Goal: Task Accomplishment & Management: Use online tool/utility

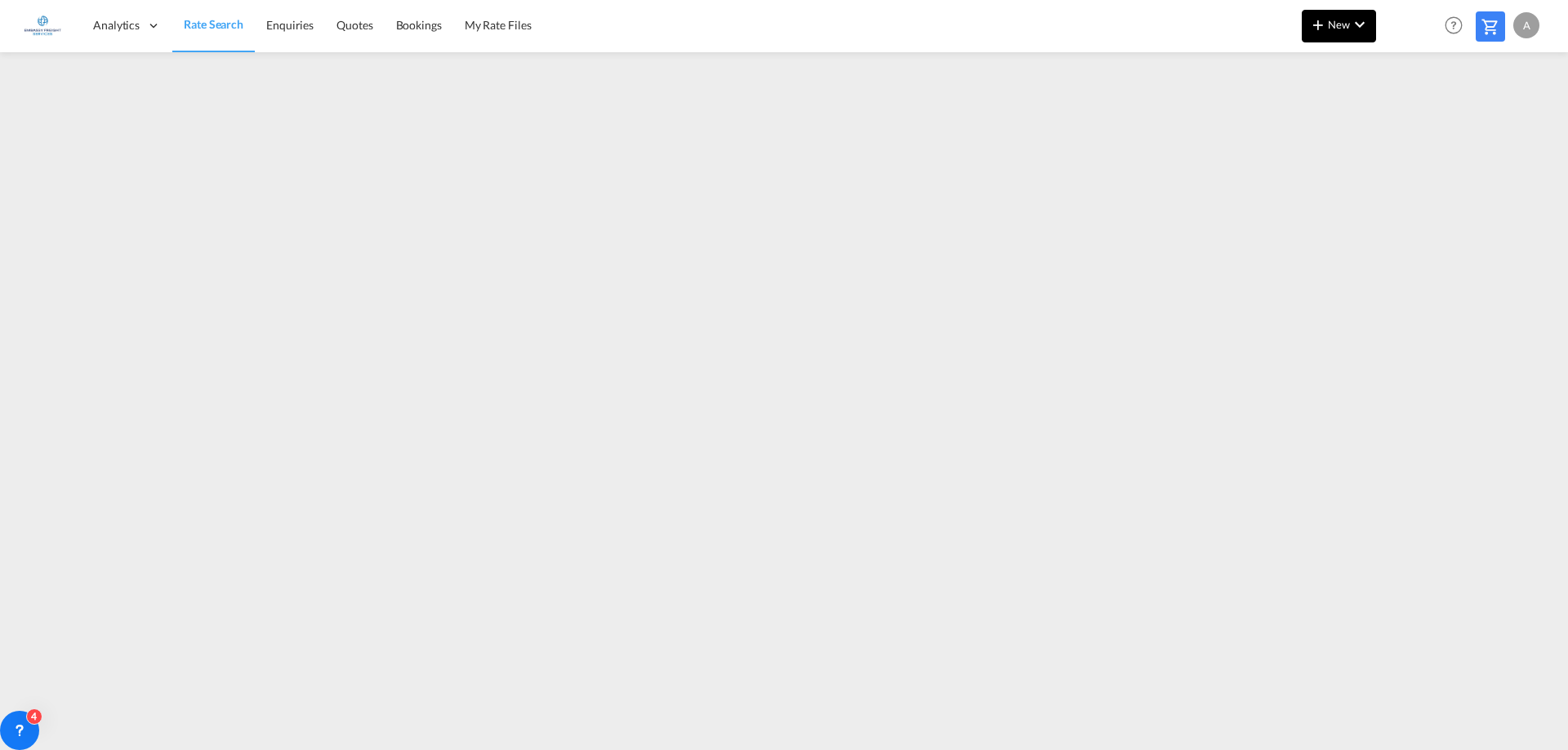
click at [1349, 19] on md-icon "icon-chevron-down" at bounding box center [1359, 24] width 19 height 19
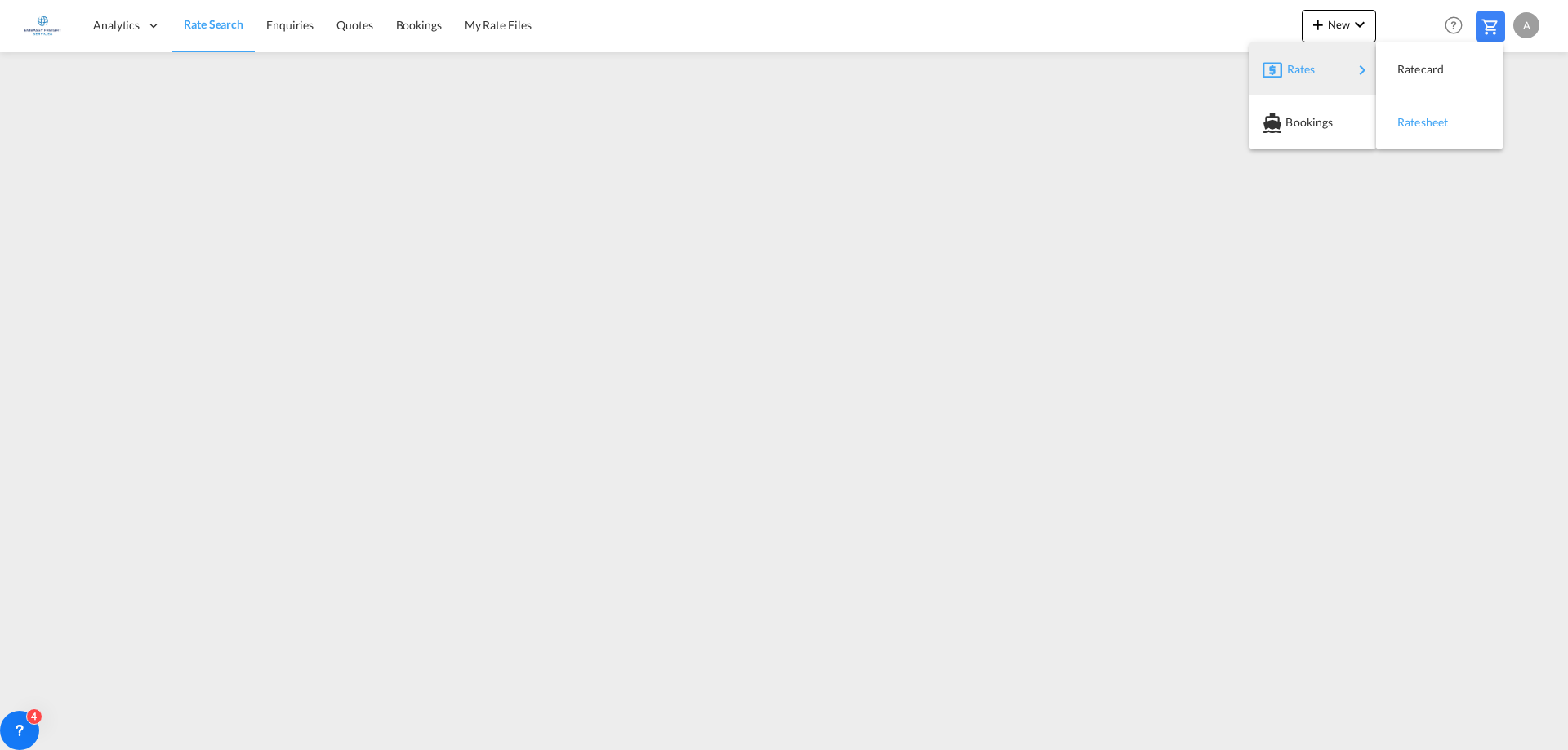
click at [1413, 122] on span "Ratesheet" at bounding box center [1406, 122] width 18 height 33
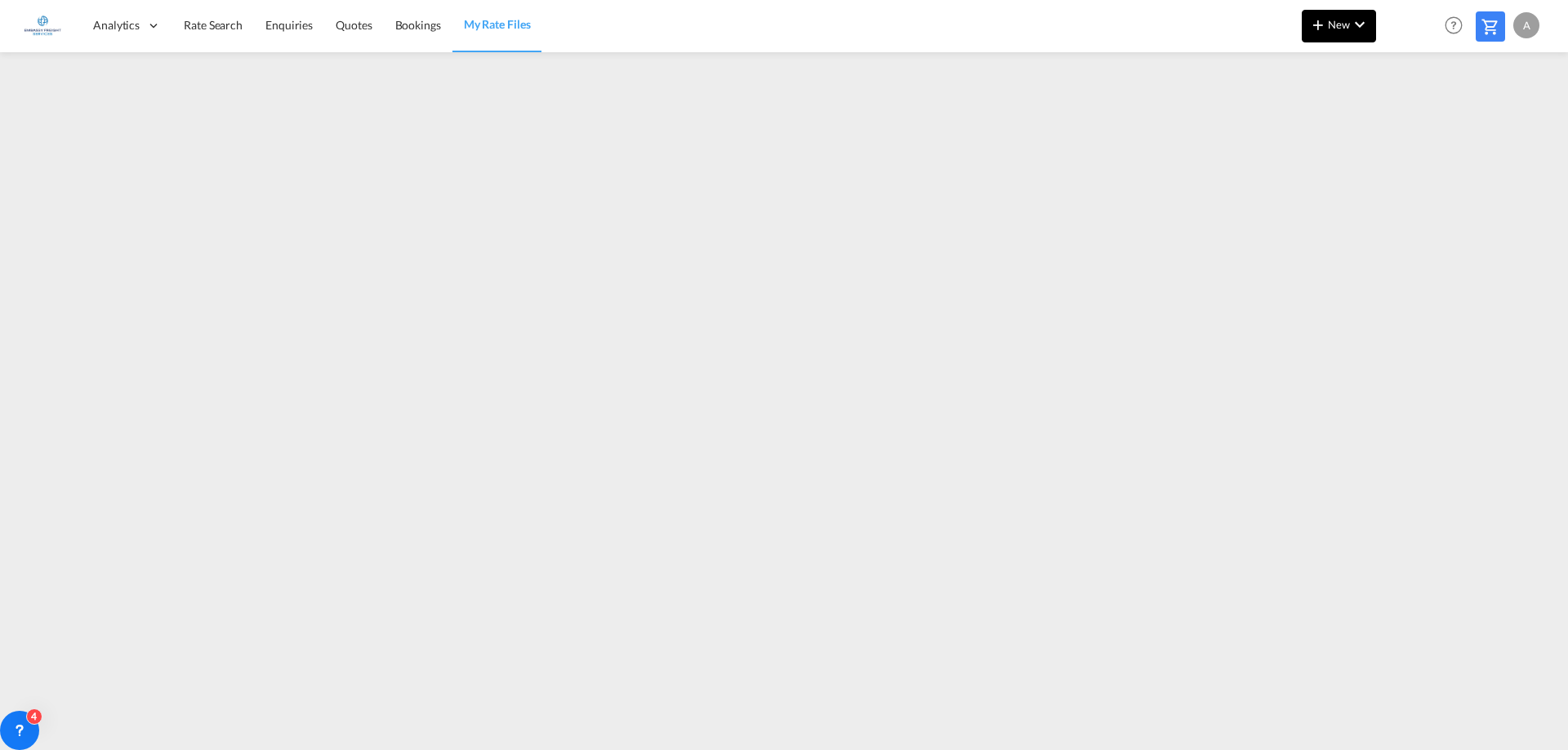
click at [1332, 32] on button "New" at bounding box center [1339, 26] width 74 height 33
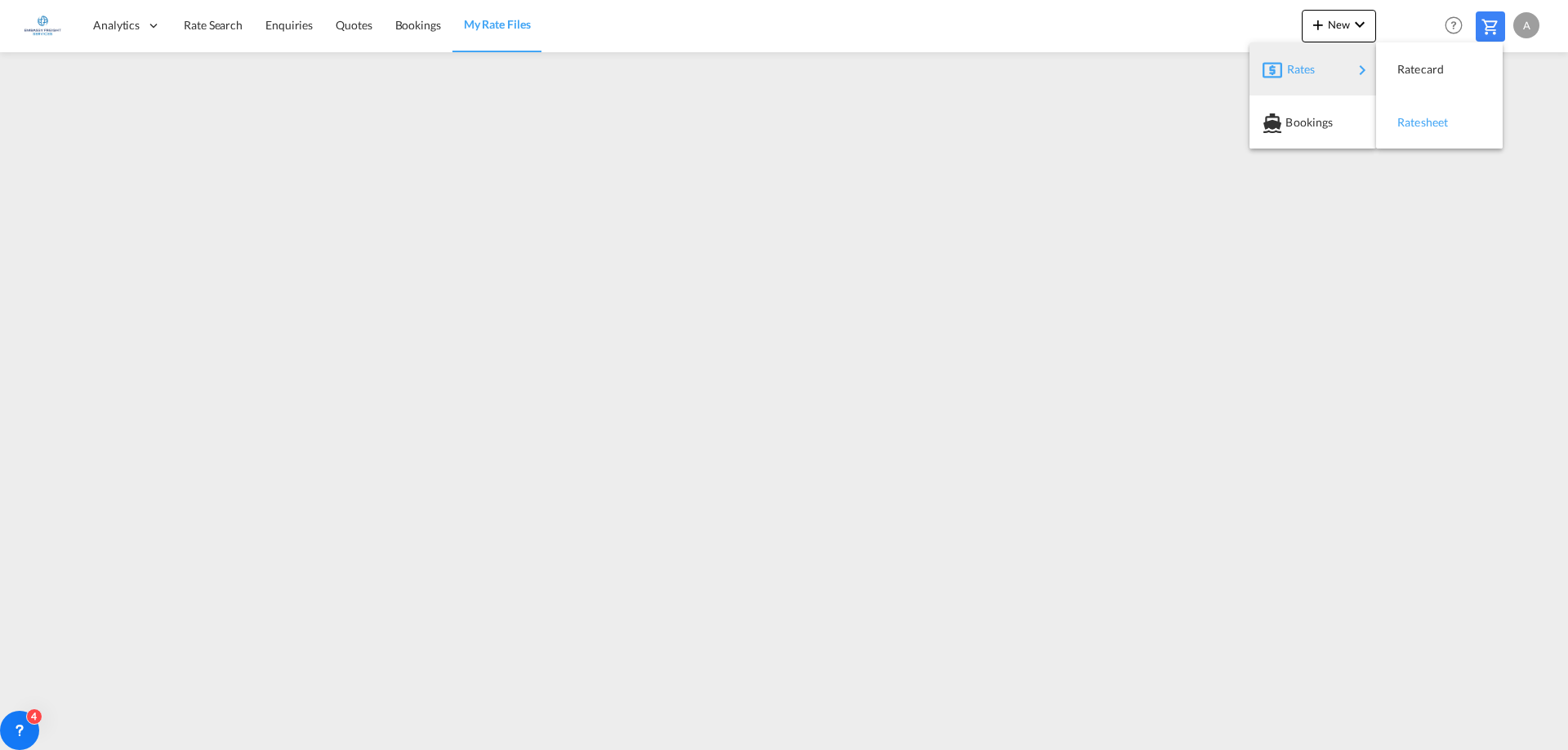
click at [1415, 121] on span "Ratesheet" at bounding box center [1406, 122] width 18 height 33
